Goal: Transaction & Acquisition: Purchase product/service

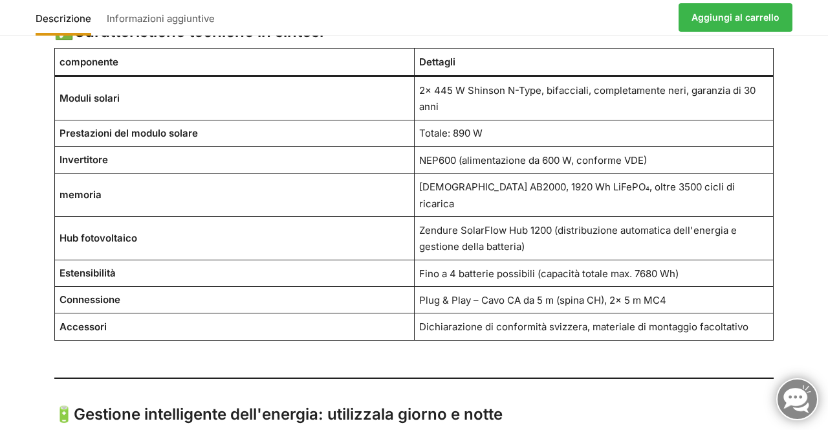
scroll to position [1099, 0]
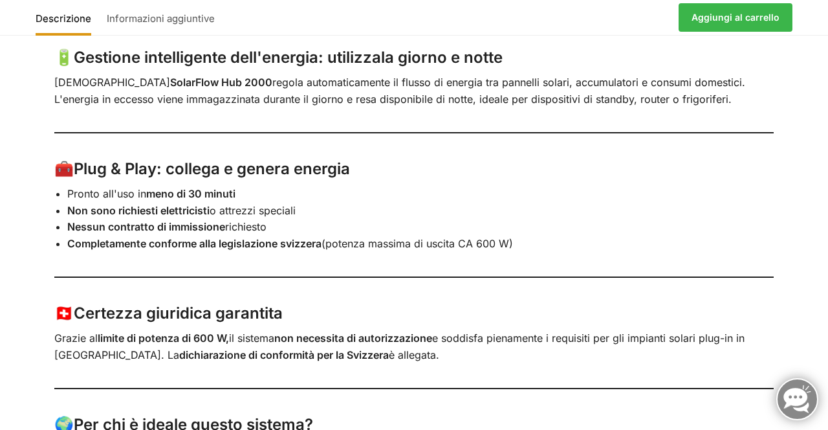
scroll to position [1455, 0]
click at [828, 429] on div "Descrizione Informazioni aggiuntive Con 2 moduli solari da 445 watt ciascuno ☀️…" at bounding box center [414, 124] width 828 height 1680
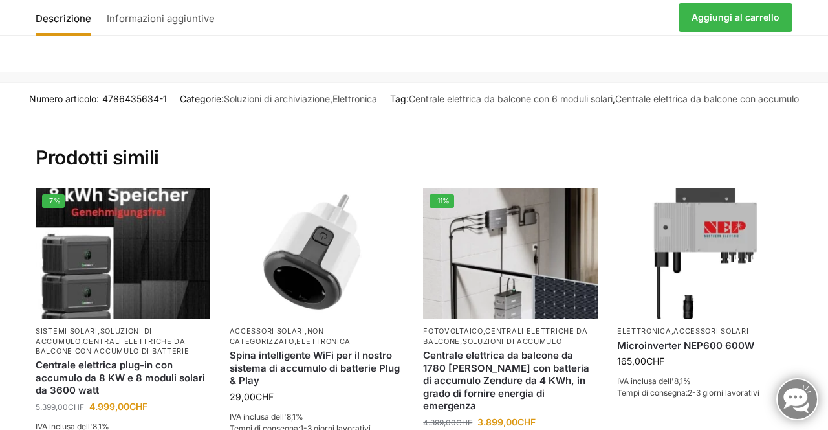
scroll to position [2350, 0]
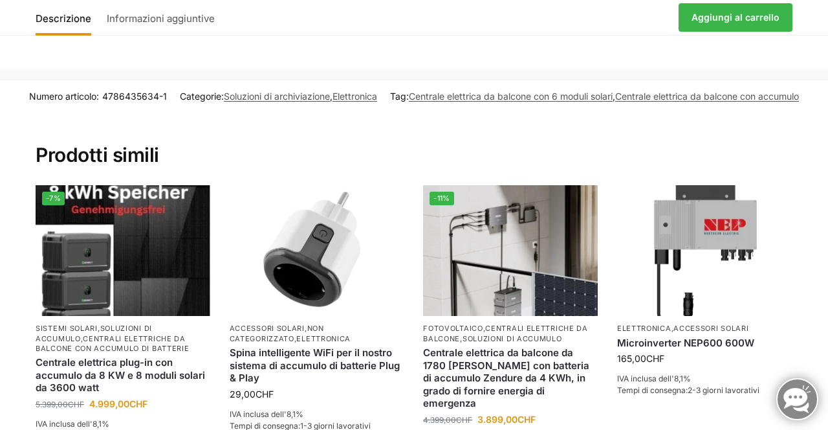
click at [813, 328] on section "Prodotti simili -7% Sistemi solari , soluzioni di accumulo , centrali elettrich…" at bounding box center [413, 302] width 811 height 380
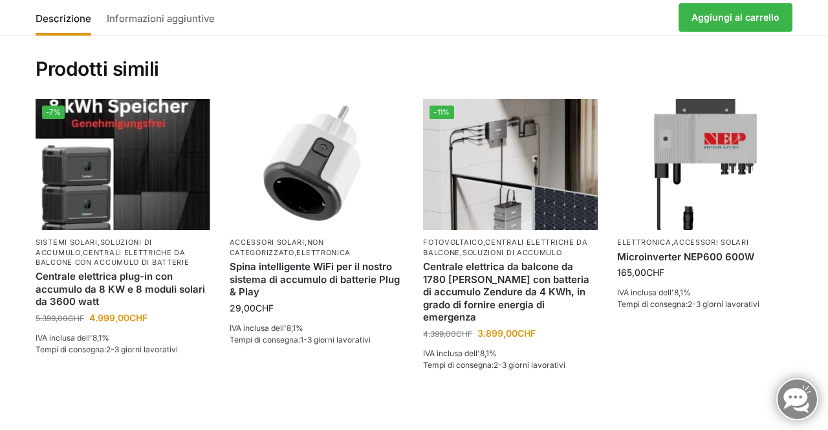
scroll to position [2435, 0]
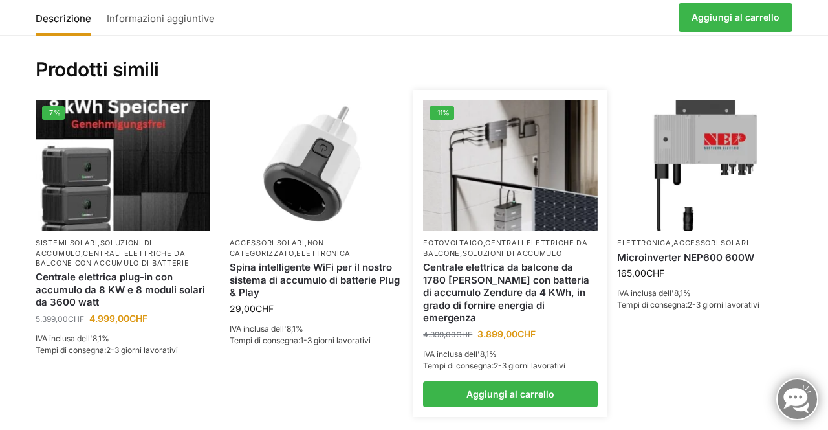
click at [532, 191] on img at bounding box center [510, 165] width 175 height 131
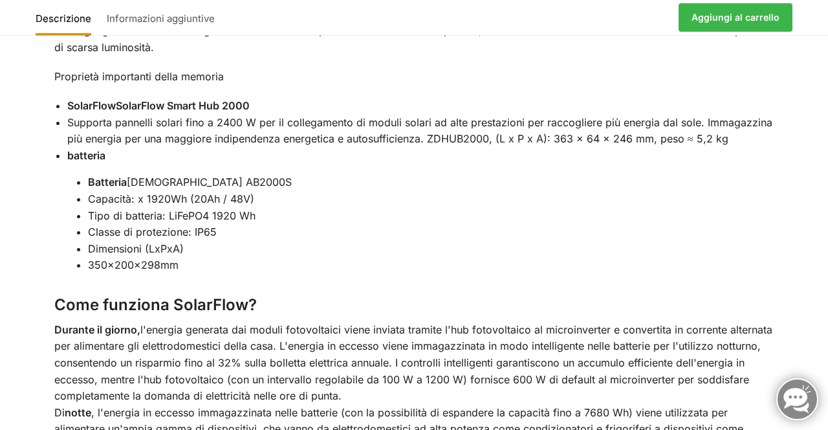
scroll to position [1773, 0]
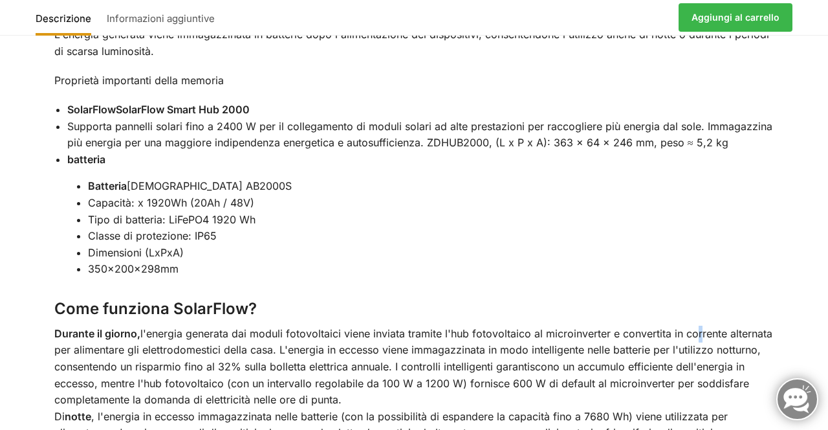
click at [762, 245] on li "Dimensioni (LxPxA)" at bounding box center [431, 253] width 686 height 17
click at [524, 228] on li "Classe di protezione: IP65" at bounding box center [431, 236] width 686 height 17
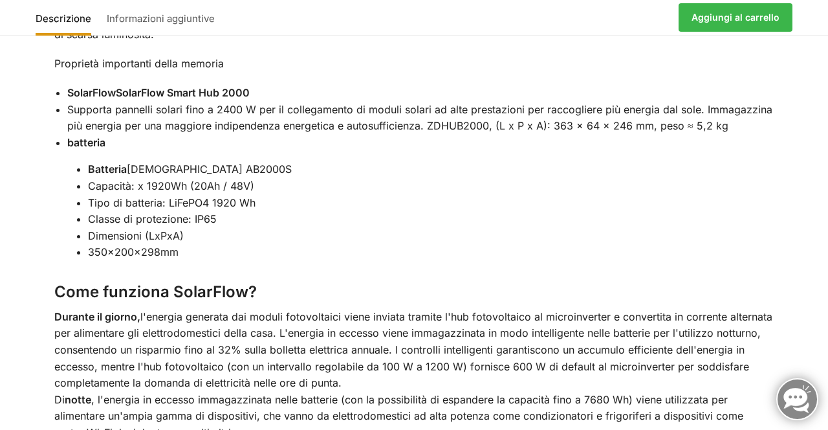
scroll to position [1798, 0]
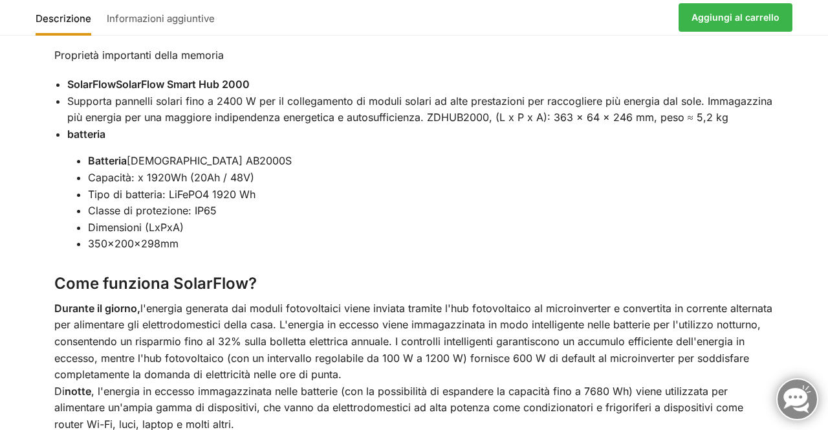
click at [741, 219] on li "Dimensioni (LxPxA)" at bounding box center [431, 227] width 686 height 17
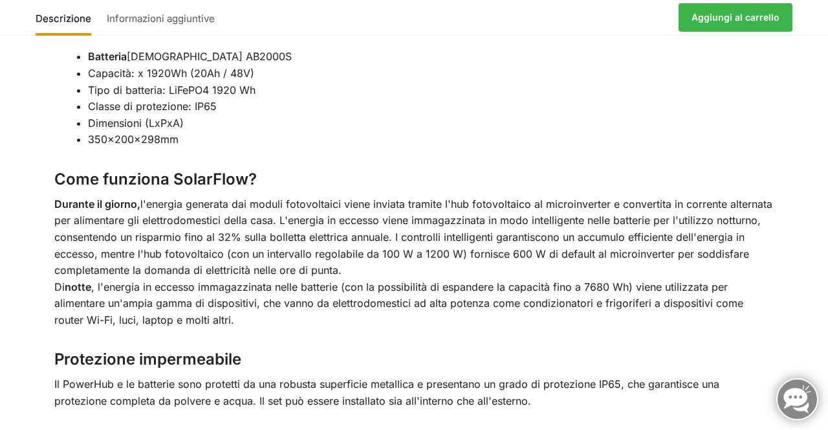
scroll to position [1911, 0]
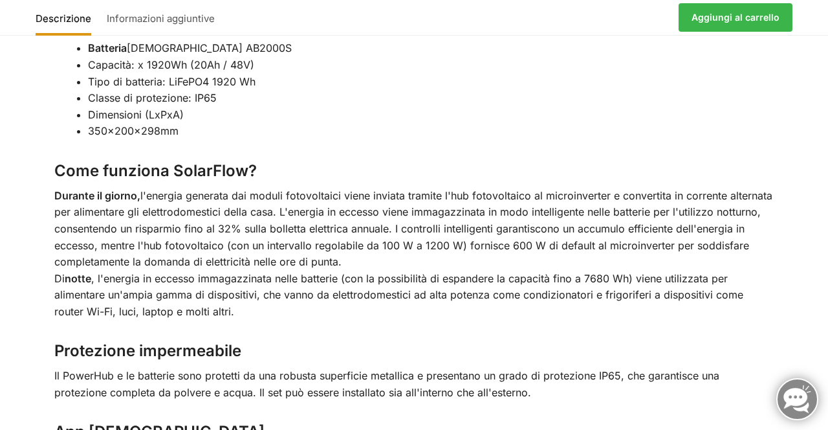
click at [813, 296] on div "Descrizione Informazioni aggiuntive Utilizza l'elettricità prodotta di giorno a…" at bounding box center [414, 13] width 828 height 1726
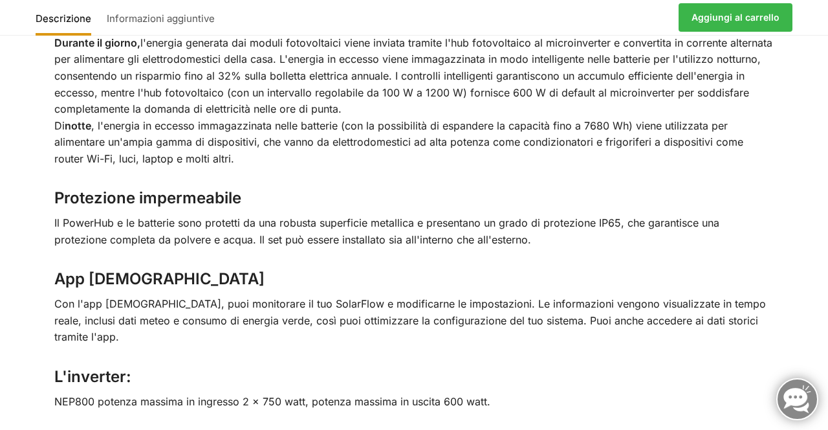
scroll to position [2064, 0]
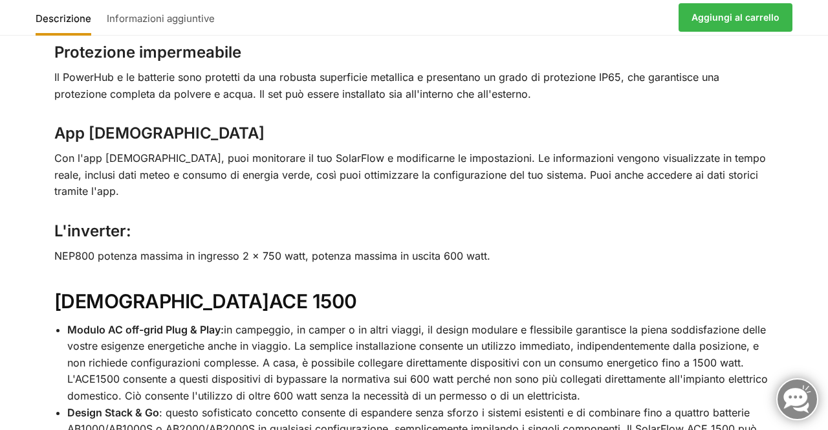
scroll to position [2209, 0]
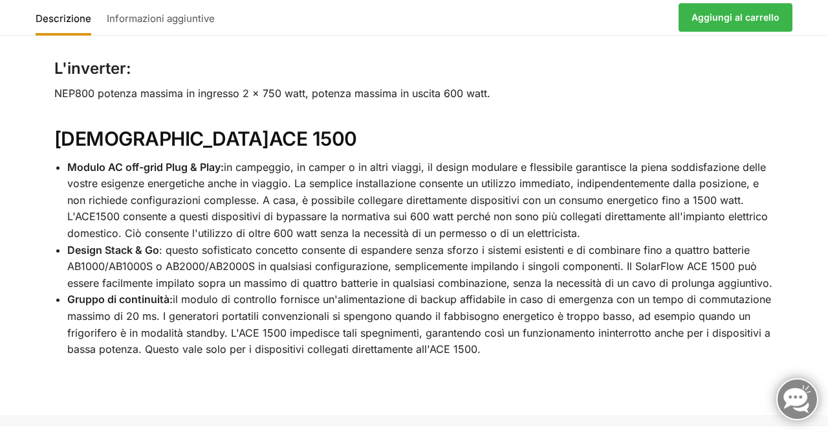
scroll to position [2375, 0]
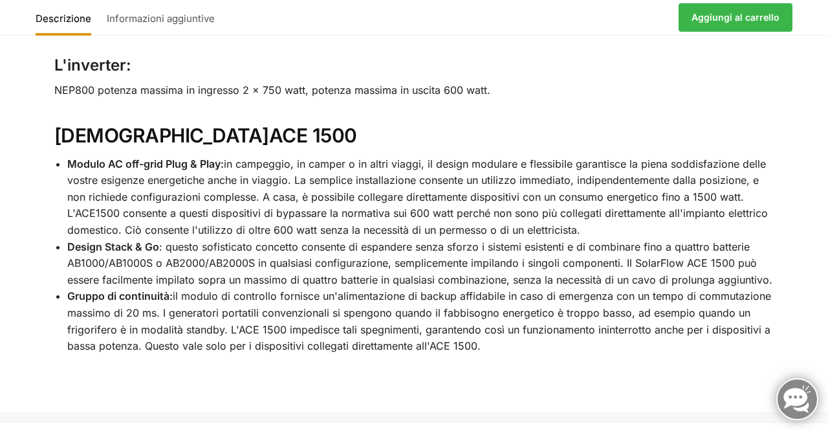
click at [670, 124] on h2 "Zendure ACE 1500" at bounding box center [414, 136] width 720 height 25
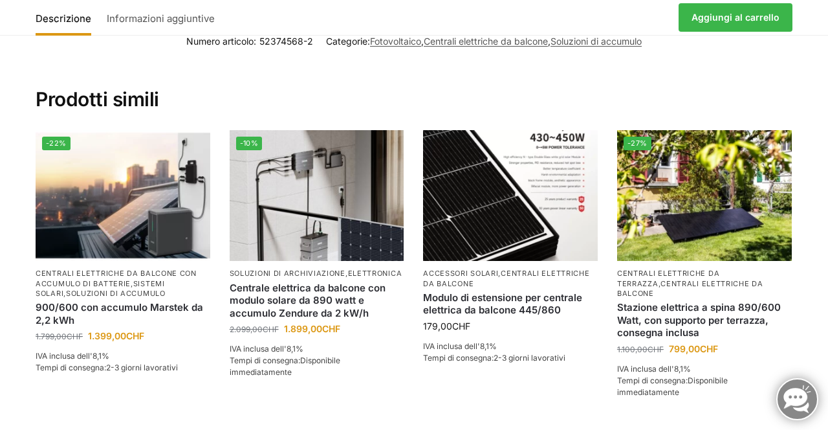
scroll to position [2888, 0]
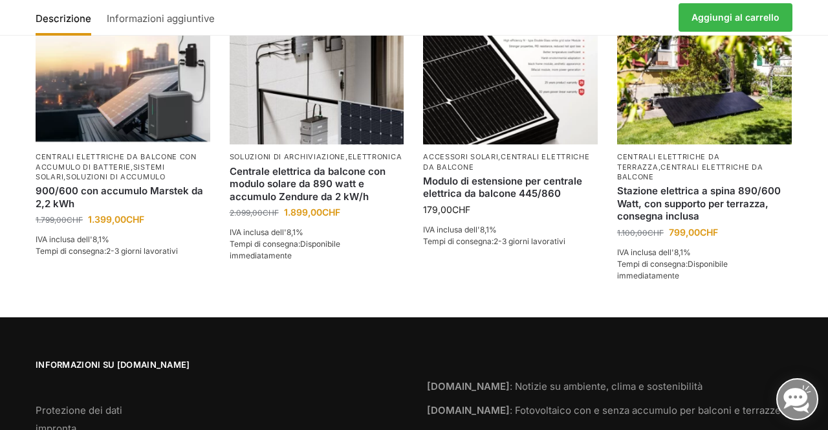
click at [811, 360] on div "Informazioni su Tip-Top24.ch Protezione dei dati impronta Termini e Condizioni …" at bounding box center [413, 416] width 811 height 116
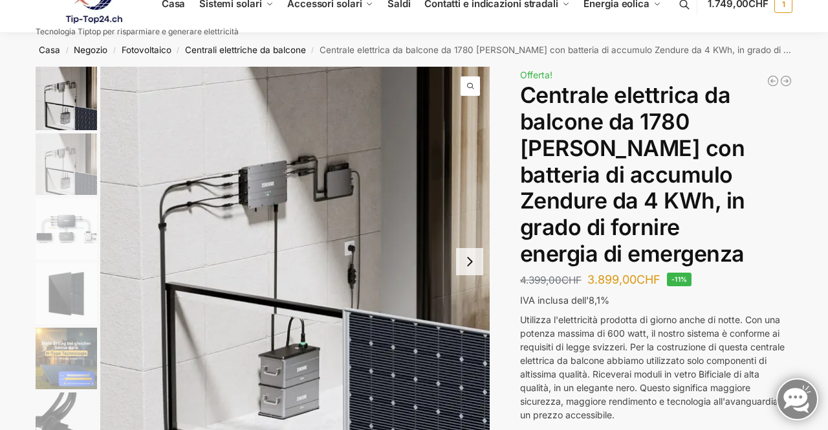
scroll to position [0, 0]
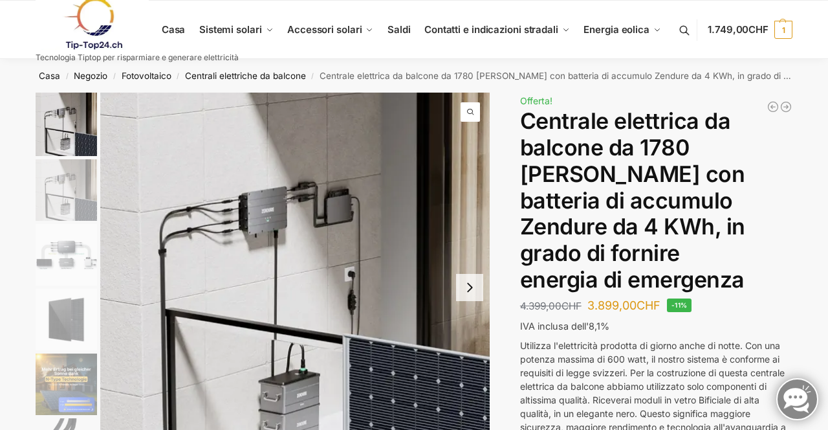
click at [176, 38] on link at bounding box center [137, 23] width 203 height 52
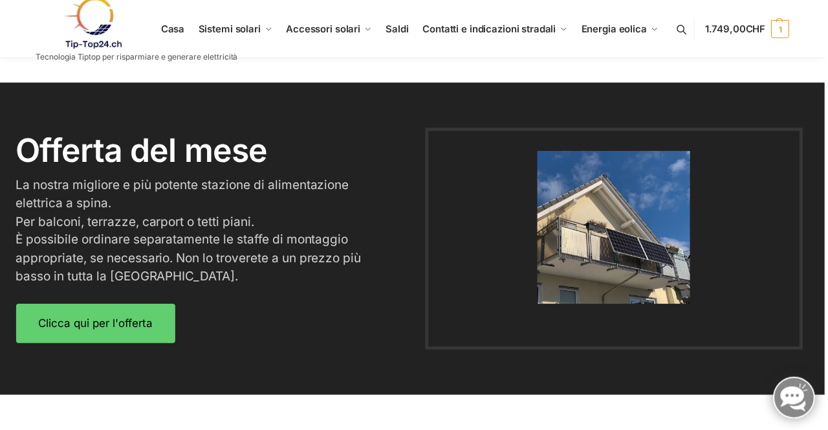
scroll to position [1544, 0]
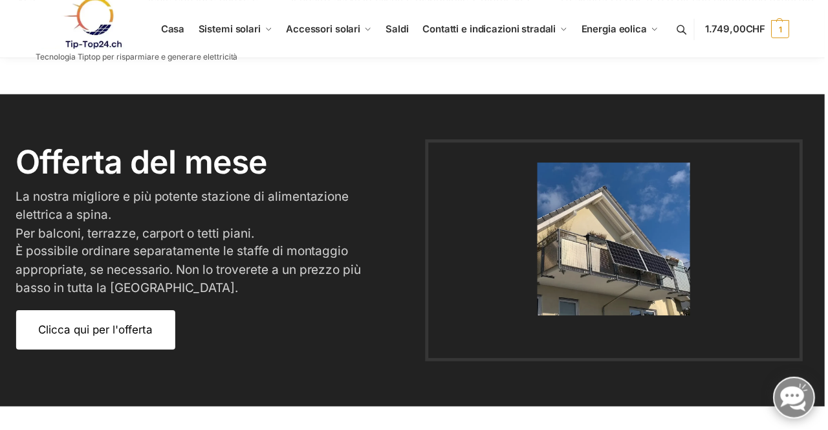
click at [131, 344] on link "Clicca qui per l'offerta" at bounding box center [96, 330] width 160 height 39
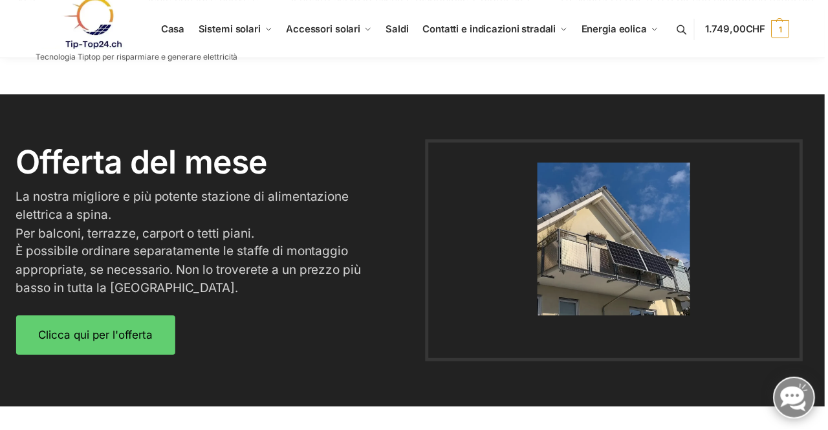
click at [591, 239] on img at bounding box center [616, 239] width 153 height 153
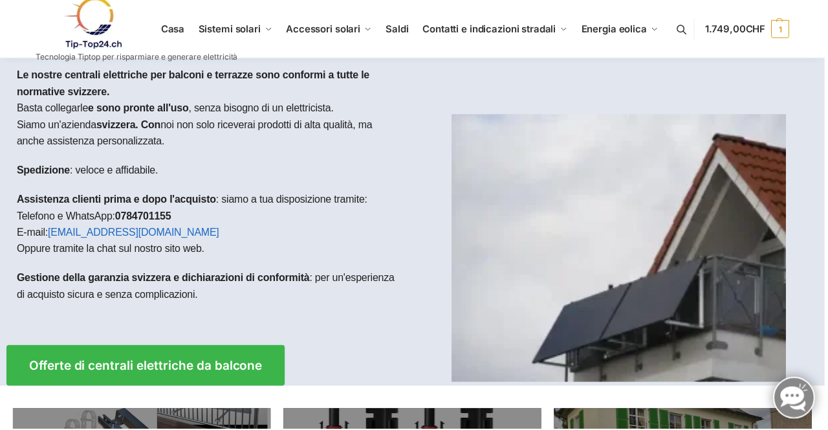
scroll to position [0, 0]
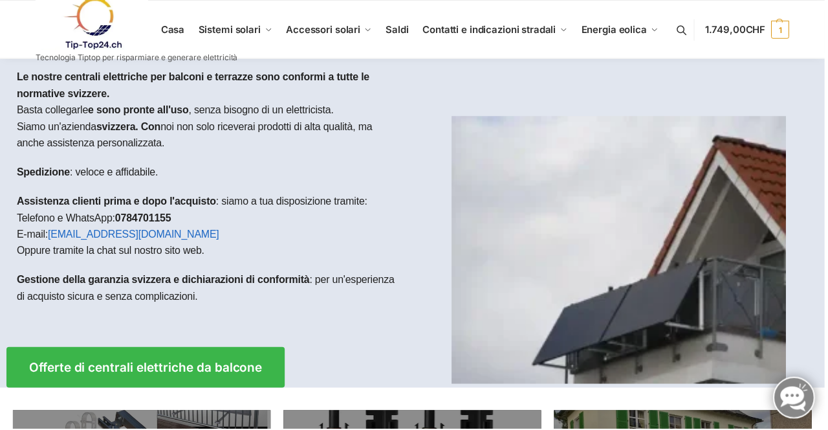
click at [617, 243] on img at bounding box center [622, 250] width 336 height 269
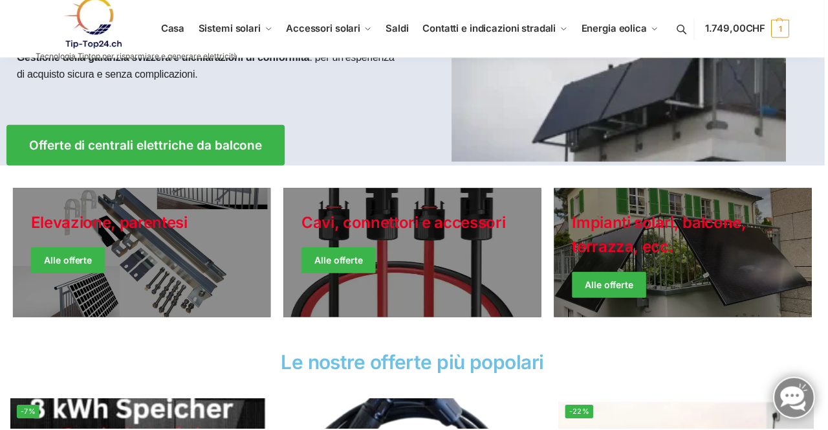
scroll to position [216, 0]
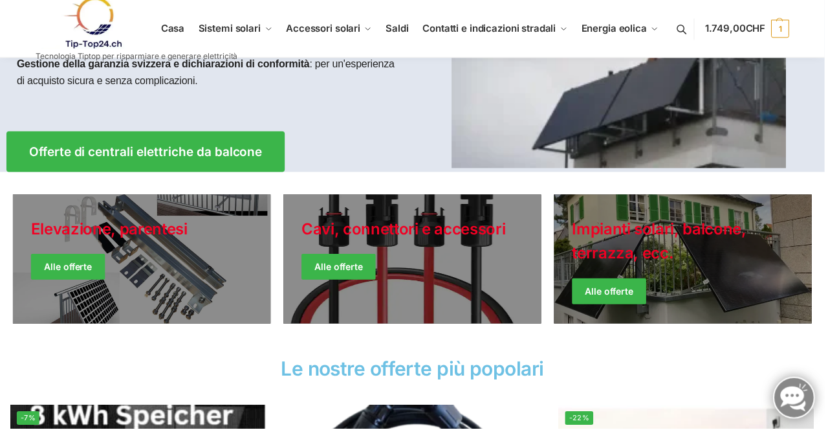
click at [679, 258] on link "Giacche invernali" at bounding box center [685, 259] width 259 height 129
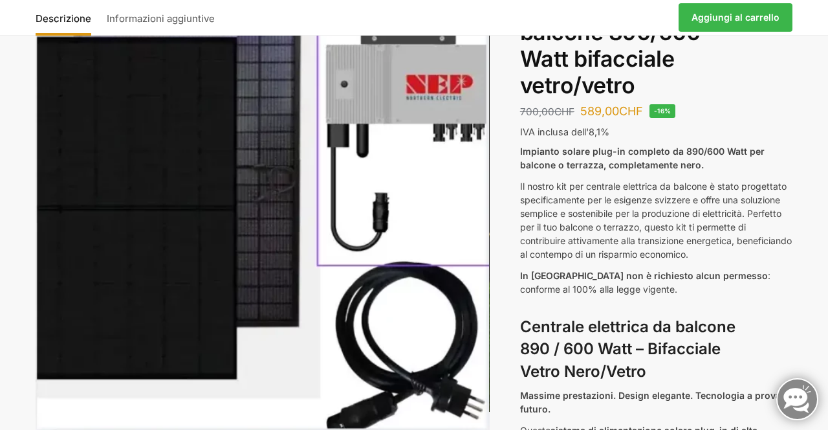
scroll to position [118, 0]
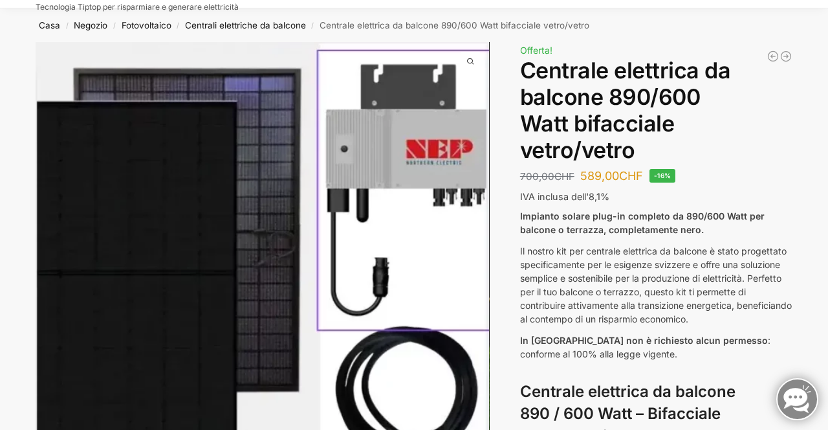
scroll to position [0, 0]
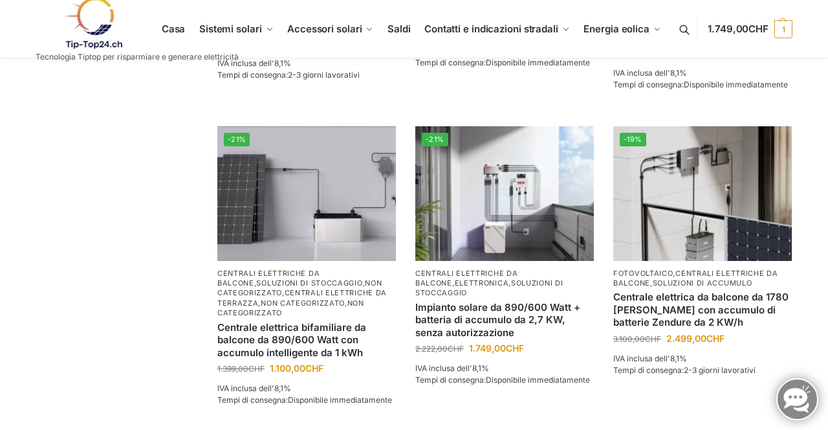
scroll to position [1084, 0]
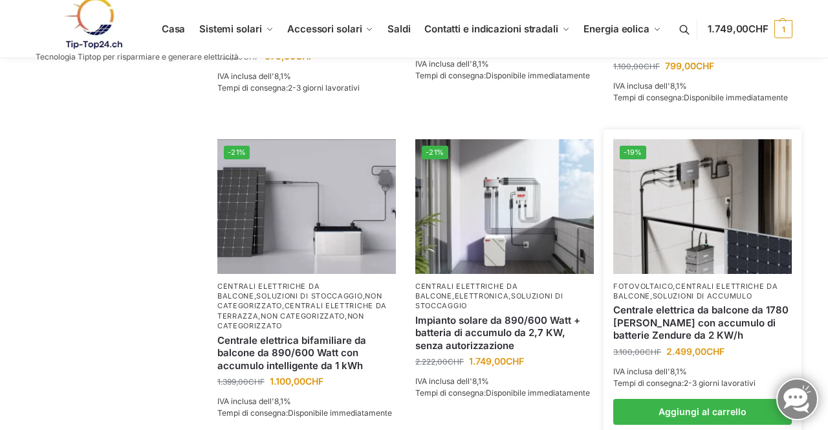
click at [732, 230] on img at bounding box center [702, 206] width 179 height 134
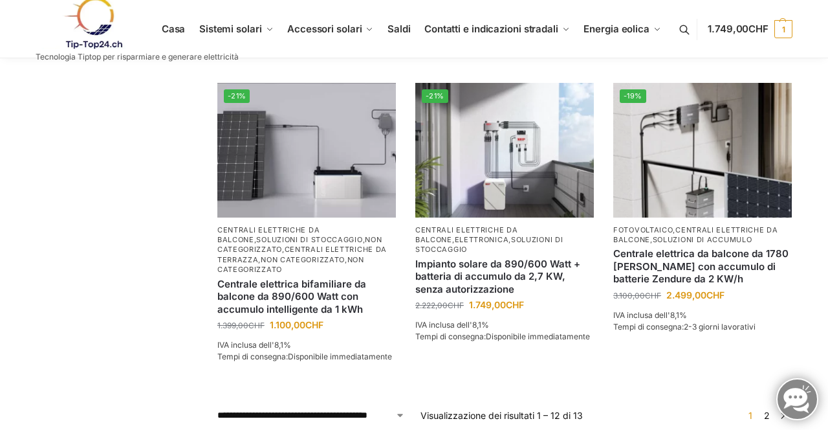
scroll to position [1167, 0]
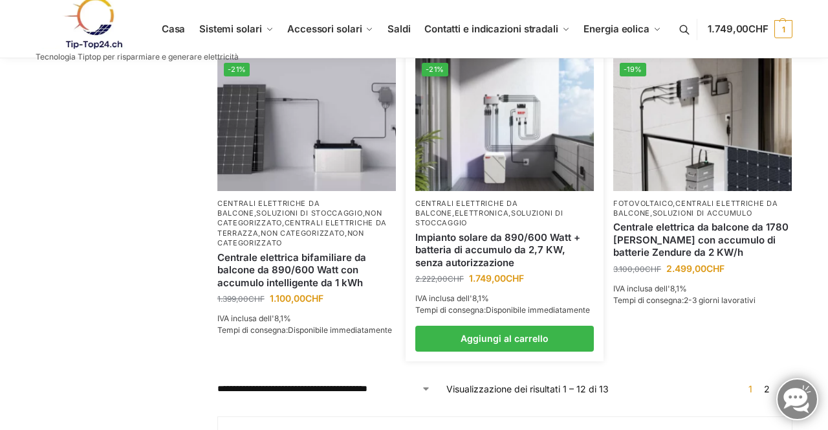
click at [502, 165] on img at bounding box center [504, 123] width 179 height 134
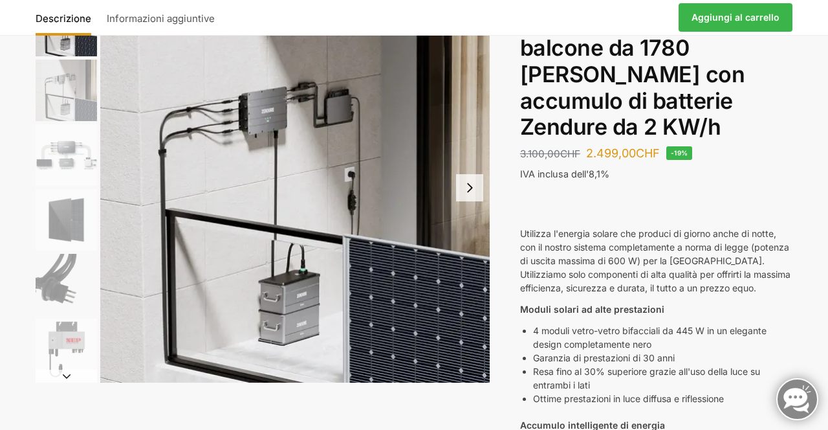
scroll to position [100, 0]
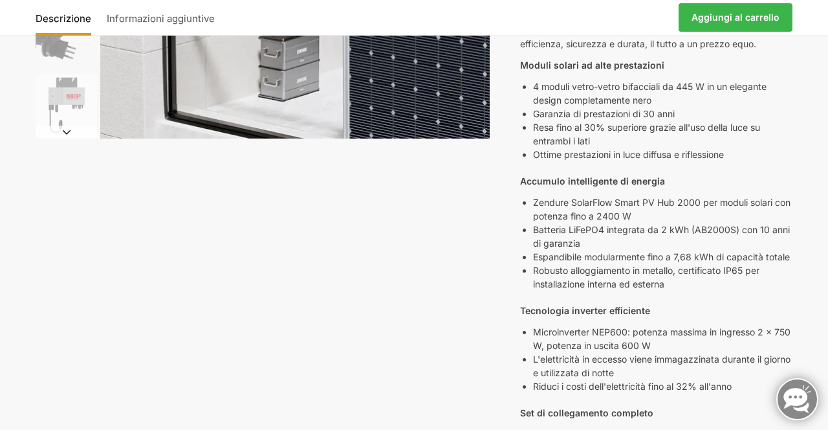
scroll to position [344, 0]
click at [411, 319] on div "Descrizione Informazioni aggiuntive 3.100,00 CHF Il prezzo originale era: 3.100…" at bounding box center [413, 374] width 811 height 1252
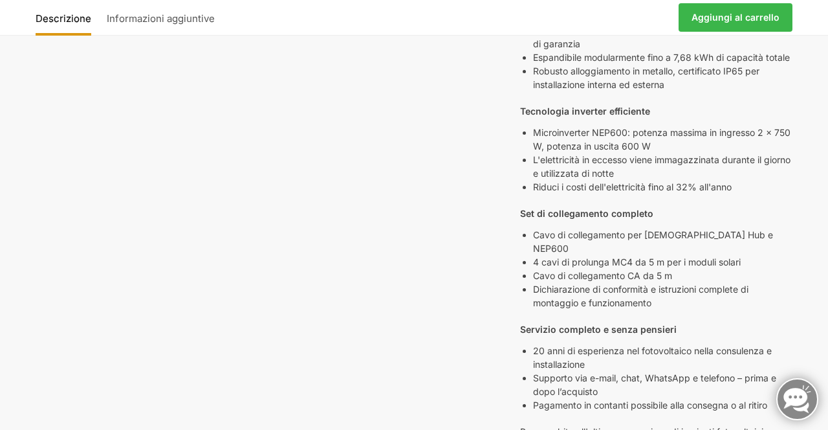
scroll to position [550, 0]
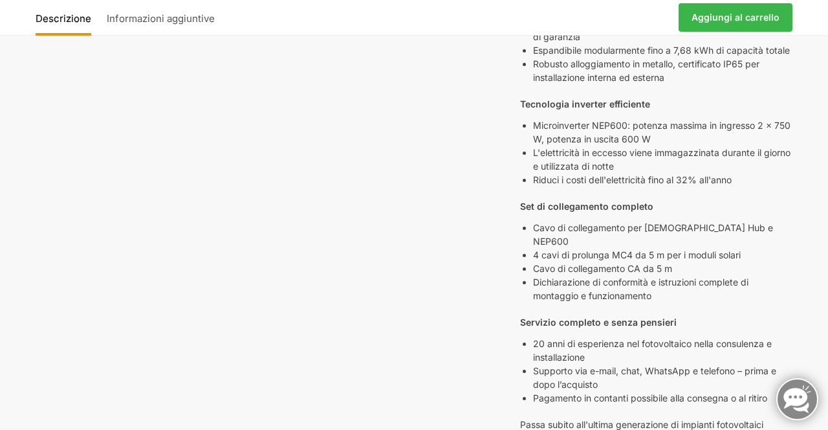
click at [817, 281] on div "Descrizione Informazioni aggiuntive 3.100,00 CHF Il prezzo originale era: 3.100…" at bounding box center [413, 169] width 811 height 1252
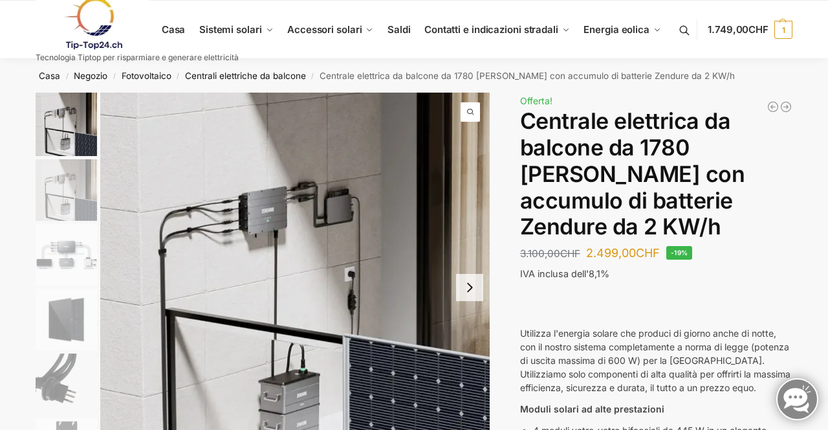
scroll to position [17, 0]
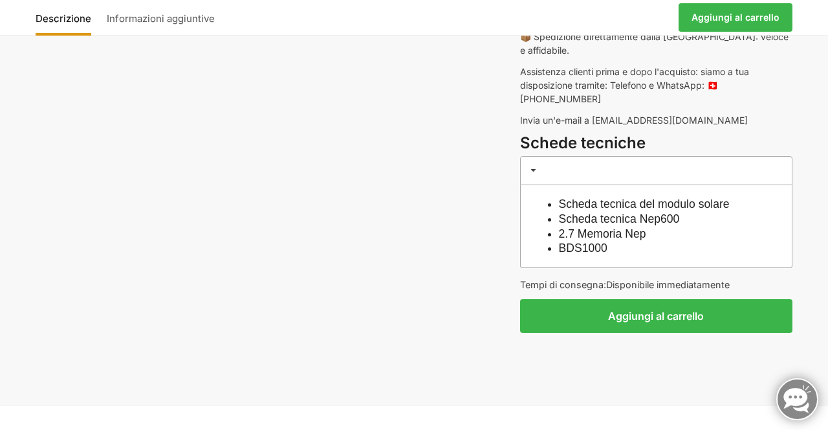
scroll to position [1123, 0]
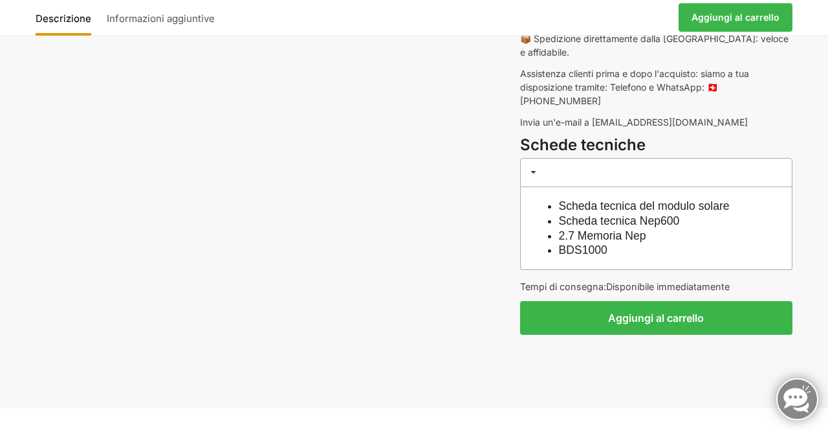
click at [757, 301] on button "Aggiungi al carrello" at bounding box center [656, 318] width 272 height 34
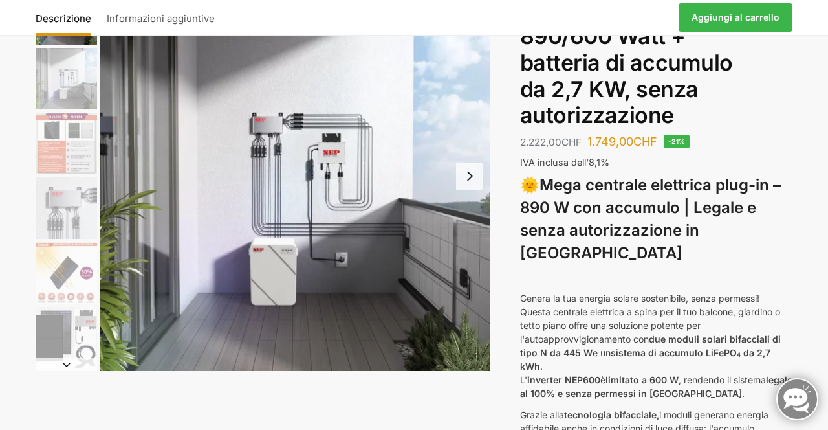
scroll to position [110, 0]
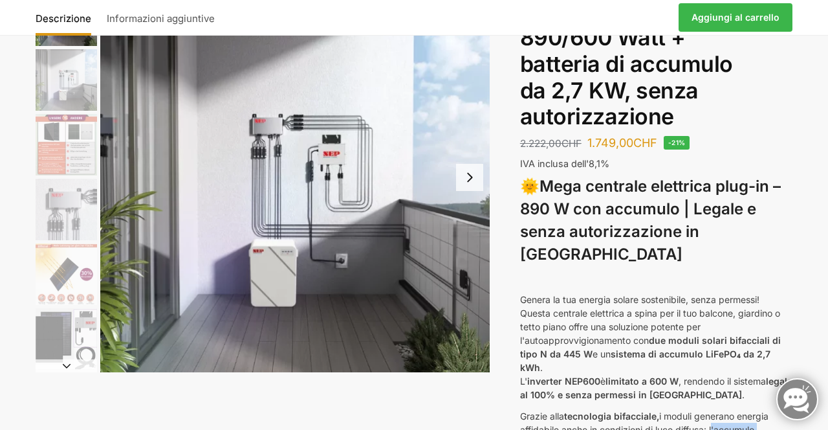
click at [747, 27] on link "Aggiungi al carrello" at bounding box center [736, 17] width 114 height 28
